Goal: Information Seeking & Learning: Understand process/instructions

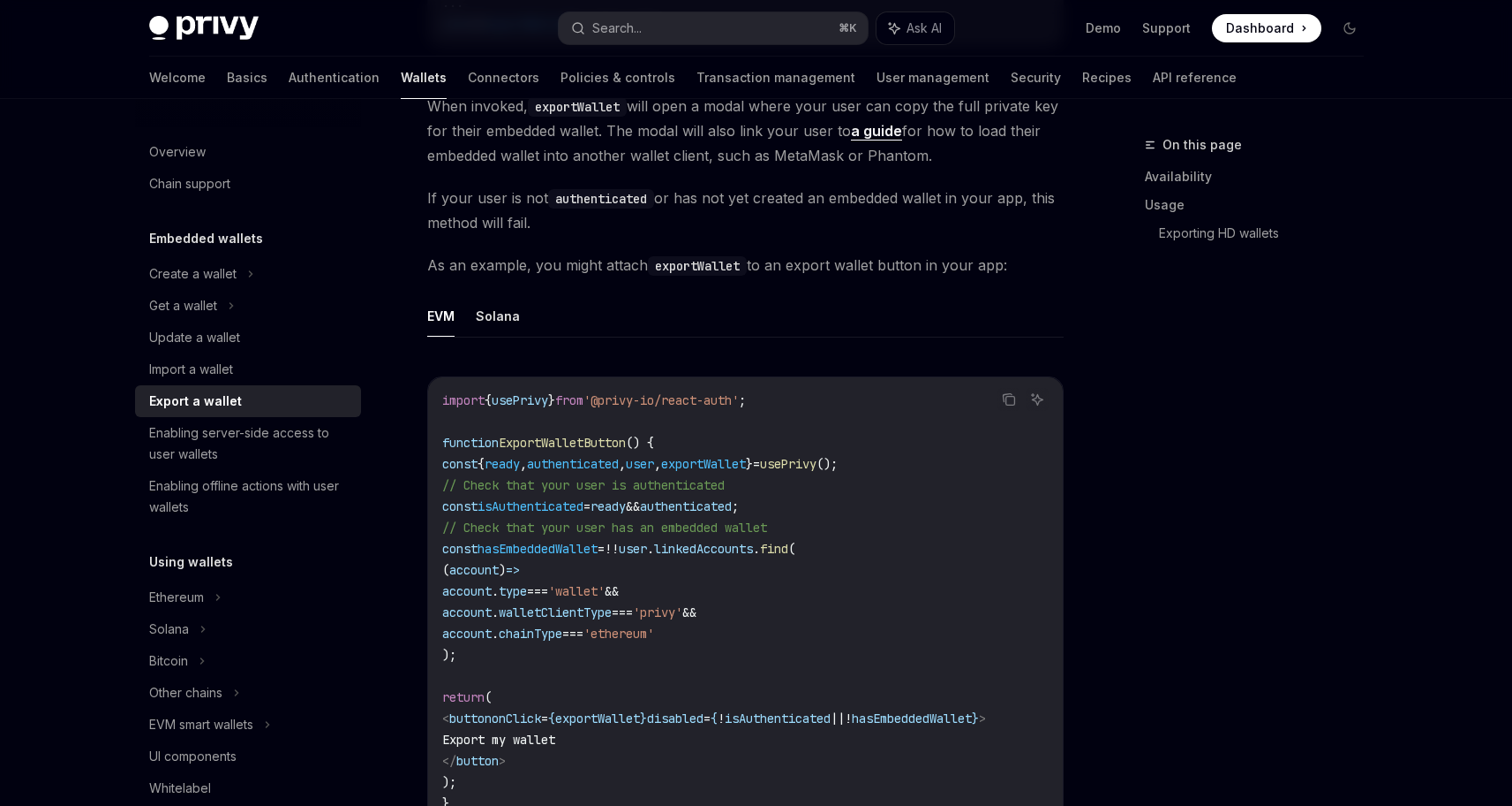
scroll to position [824, 0]
click at [487, 314] on button "Solana" at bounding box center [498, 318] width 44 height 42
type textarea "*"
